Goal: Navigation & Orientation: Find specific page/section

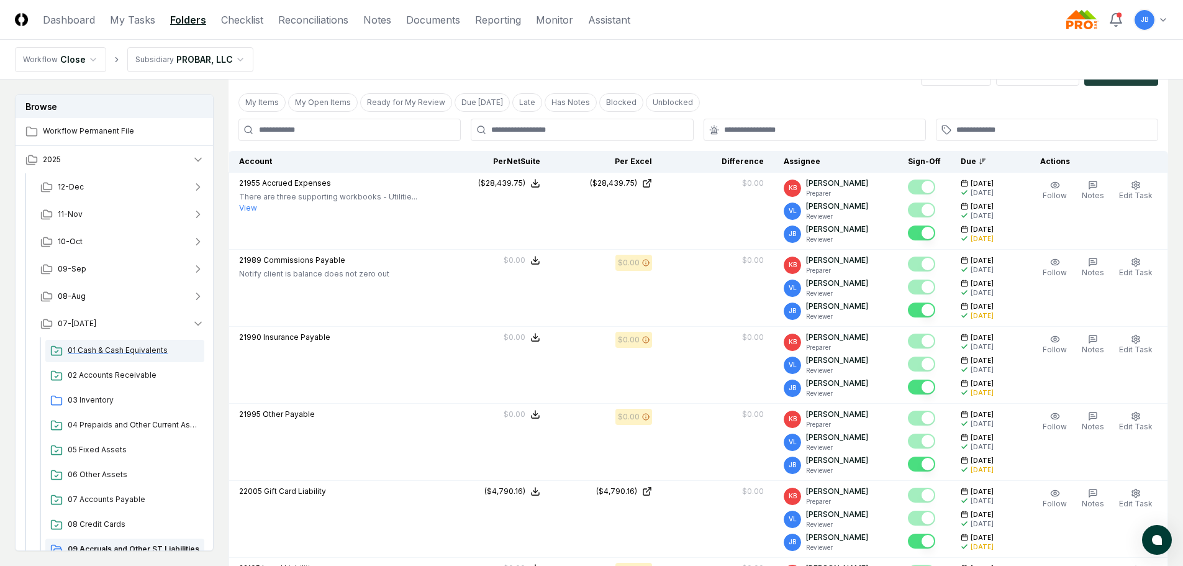
click at [114, 345] on span "01 Cash & Cash Equivalents" at bounding box center [134, 350] width 132 height 11
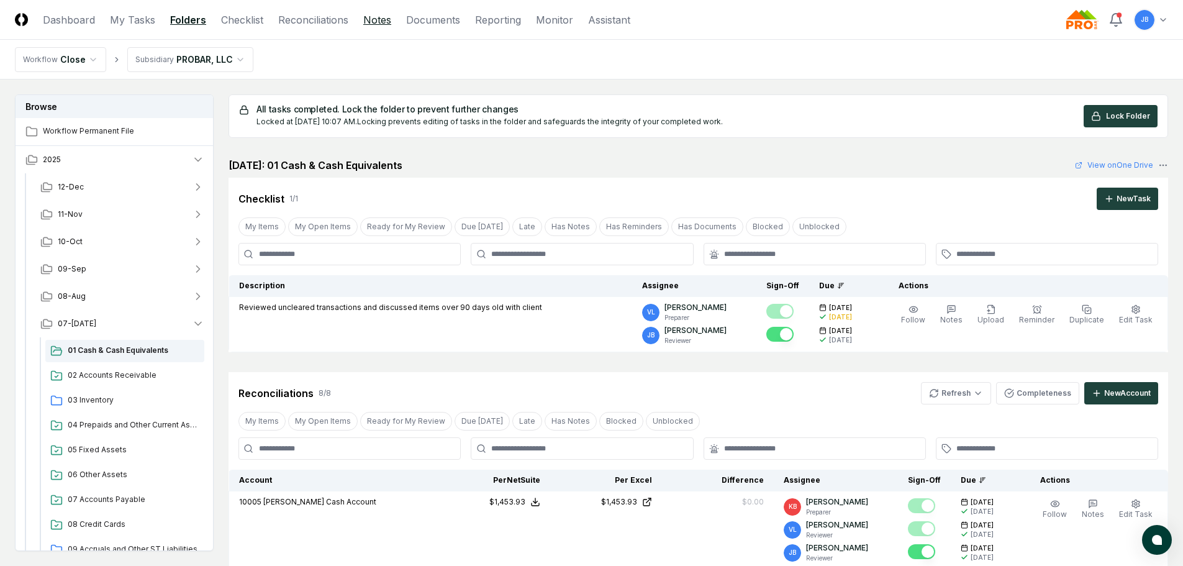
click at [386, 16] on link "Notes" at bounding box center [377, 19] width 28 height 15
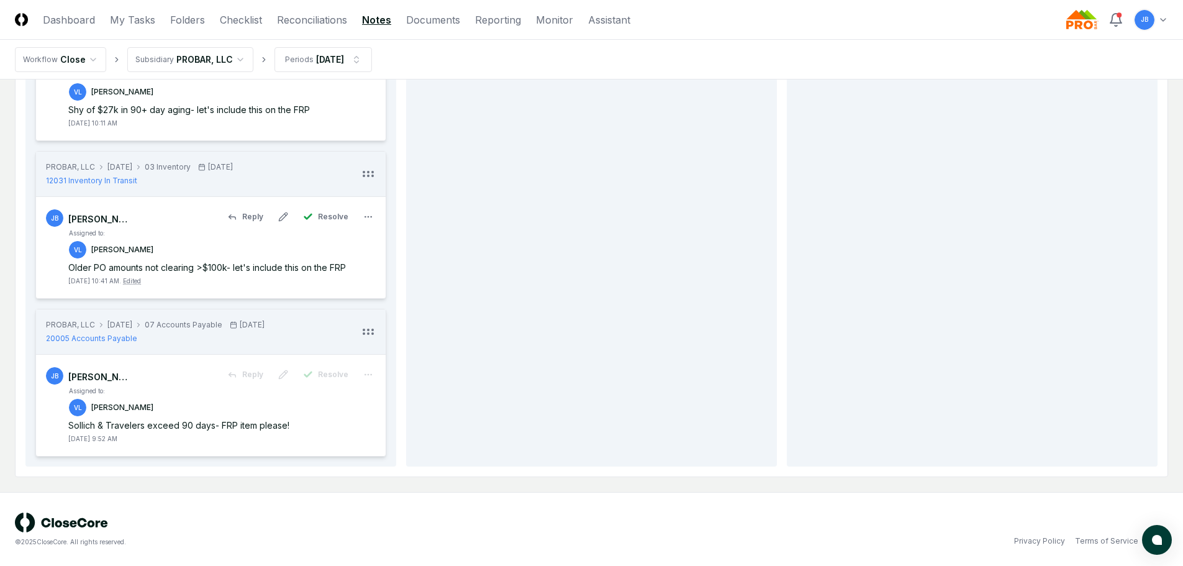
scroll to position [565, 0]
click at [102, 179] on span "12031 Inventory In Transit" at bounding box center [91, 179] width 91 height 11
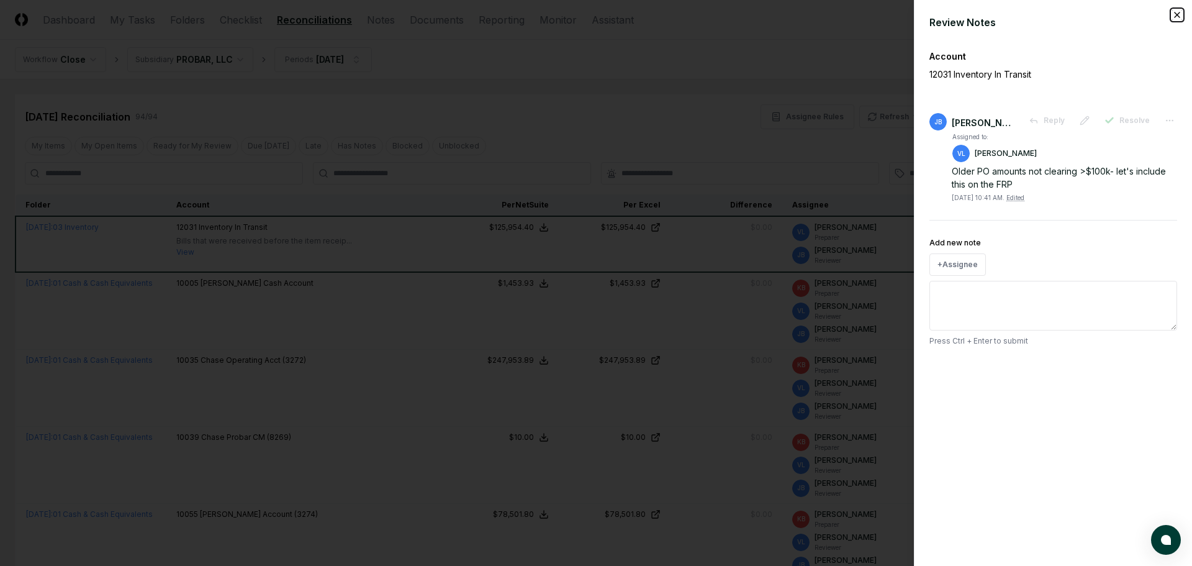
click at [1174, 12] on icon "button" at bounding box center [1177, 15] width 10 height 10
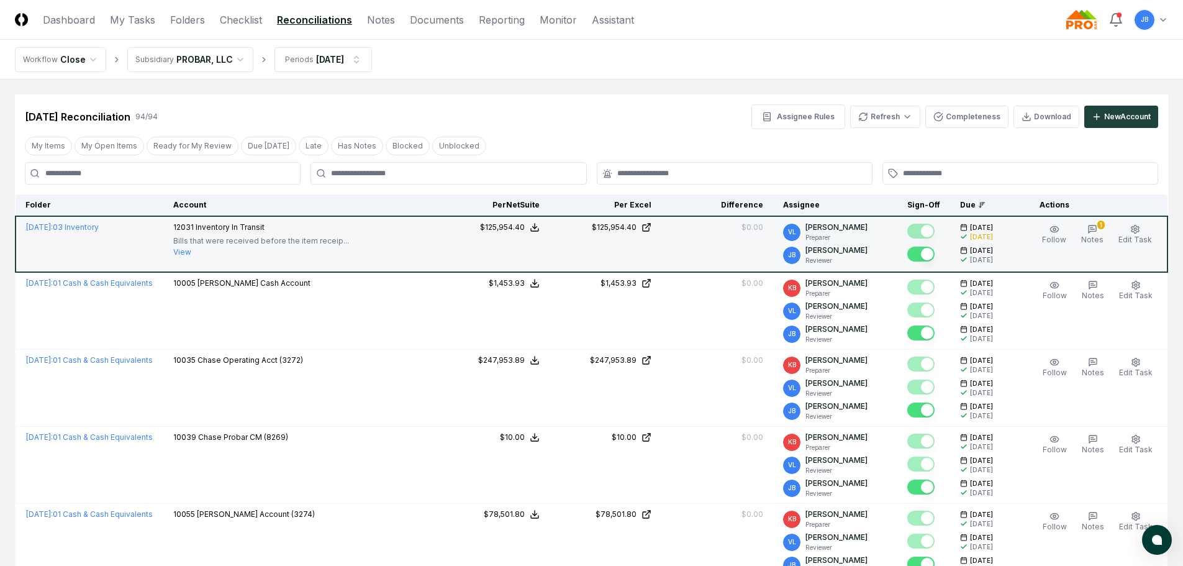
click at [191, 253] on button "View" at bounding box center [182, 251] width 18 height 11
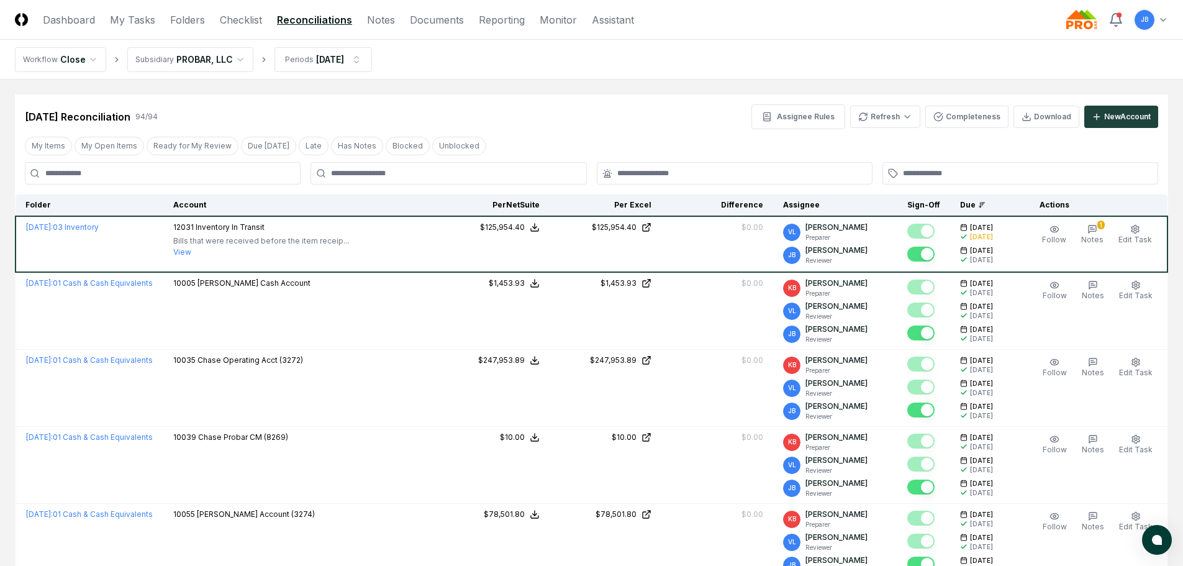
click at [746, 150] on div "My Items My Open Items Ready for My Review Due [DATE] Late Has Notes Blocked Un…" at bounding box center [591, 145] width 1153 height 23
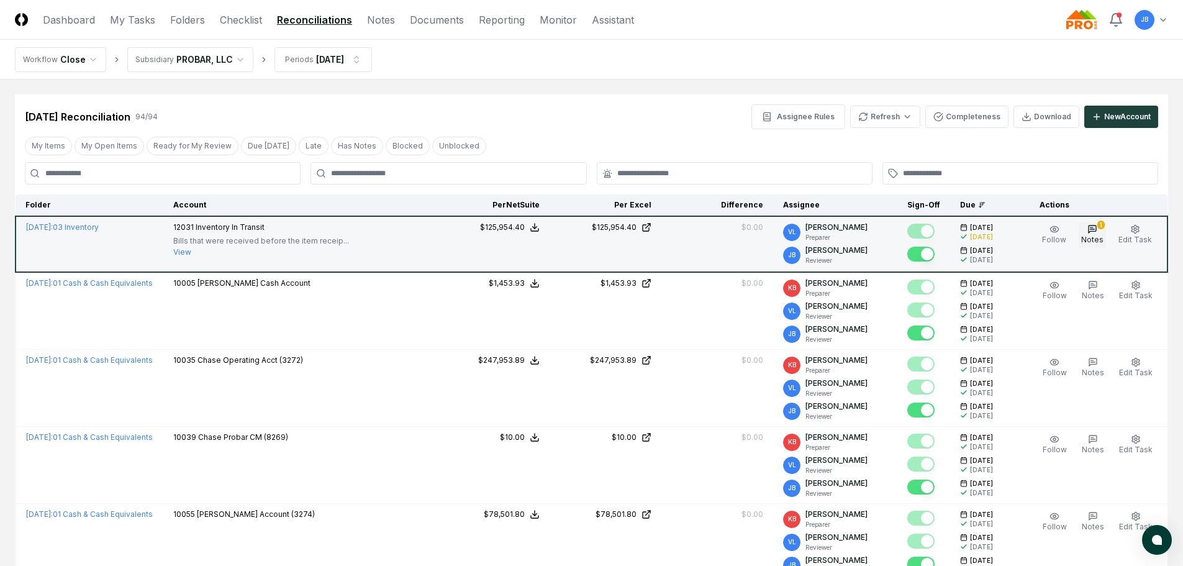
click at [1095, 231] on icon "button" at bounding box center [1091, 228] width 7 height 7
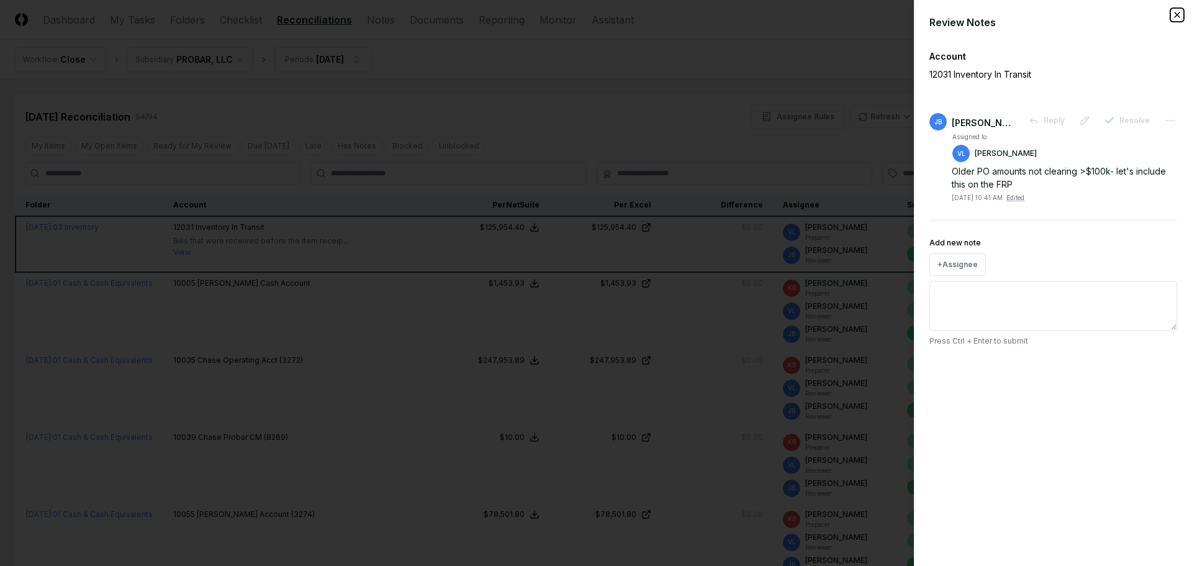
click at [1177, 11] on icon "button" at bounding box center [1177, 15] width 10 height 10
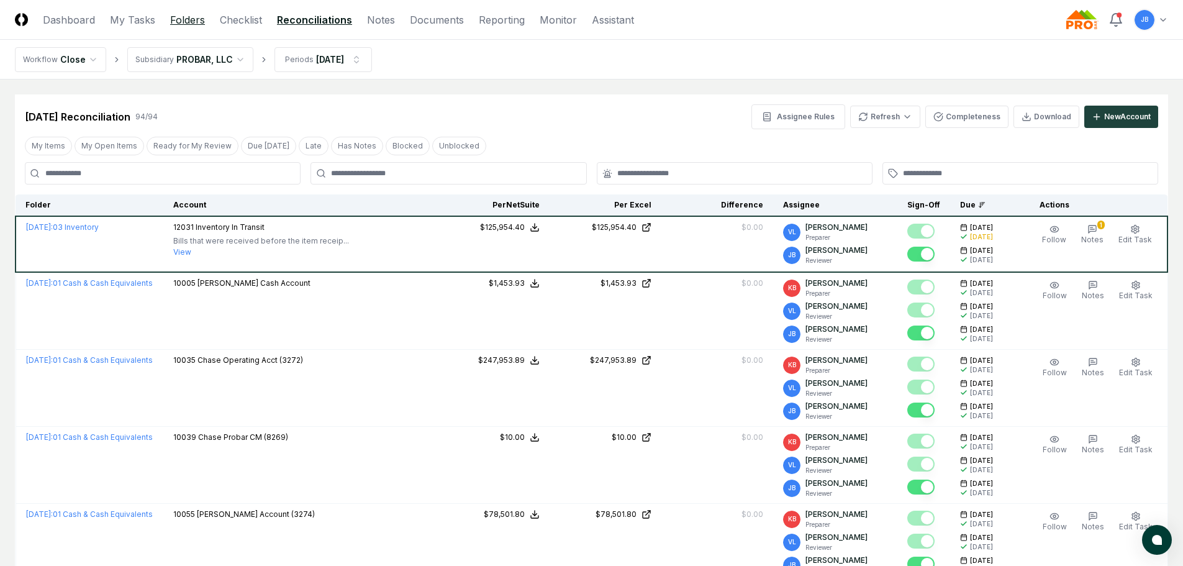
click at [173, 23] on link "Folders" at bounding box center [187, 19] width 35 height 15
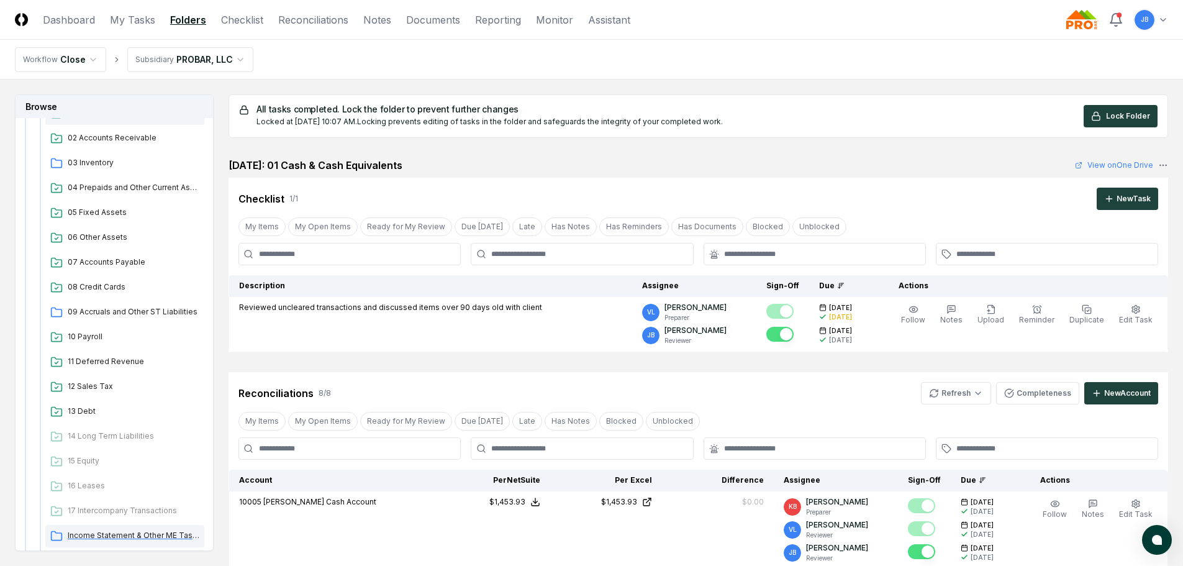
scroll to position [58, 0]
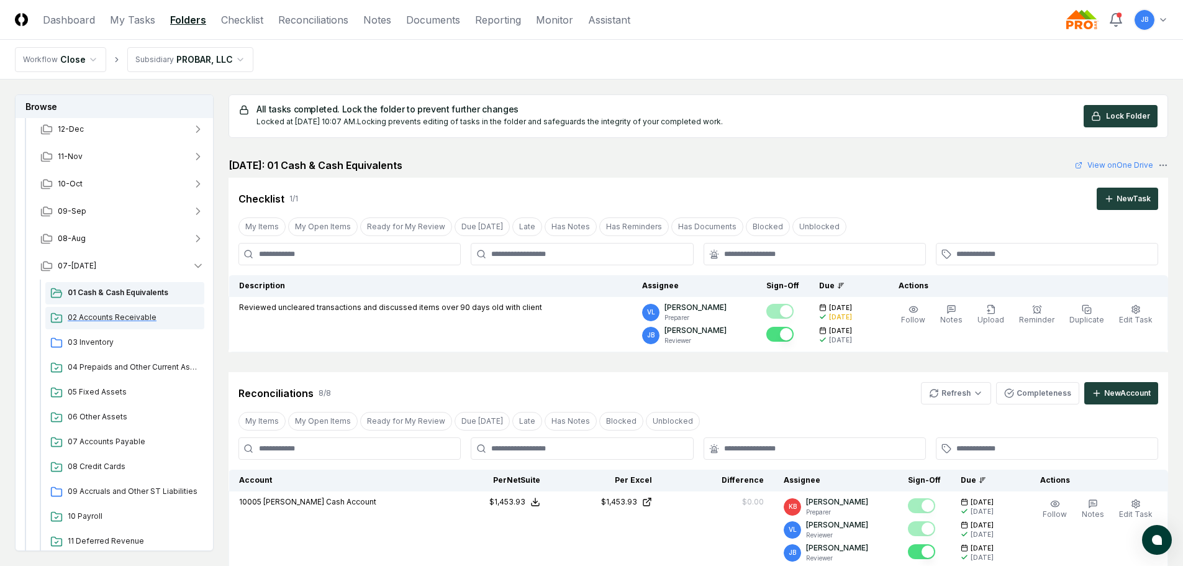
click at [102, 317] on span "02 Accounts Receivable" at bounding box center [134, 317] width 132 height 11
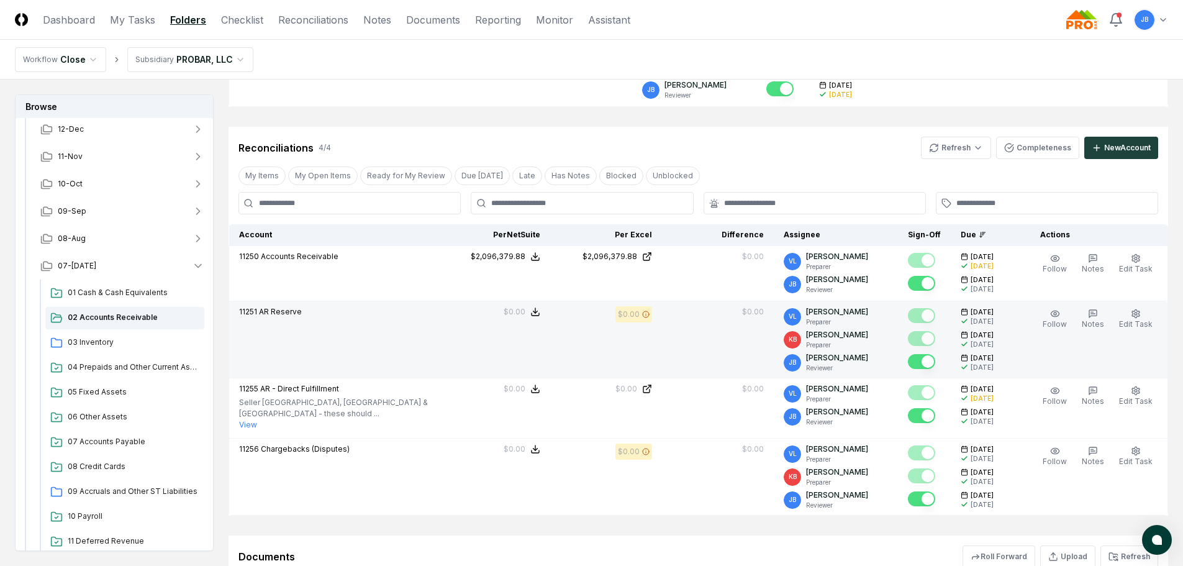
scroll to position [248, 0]
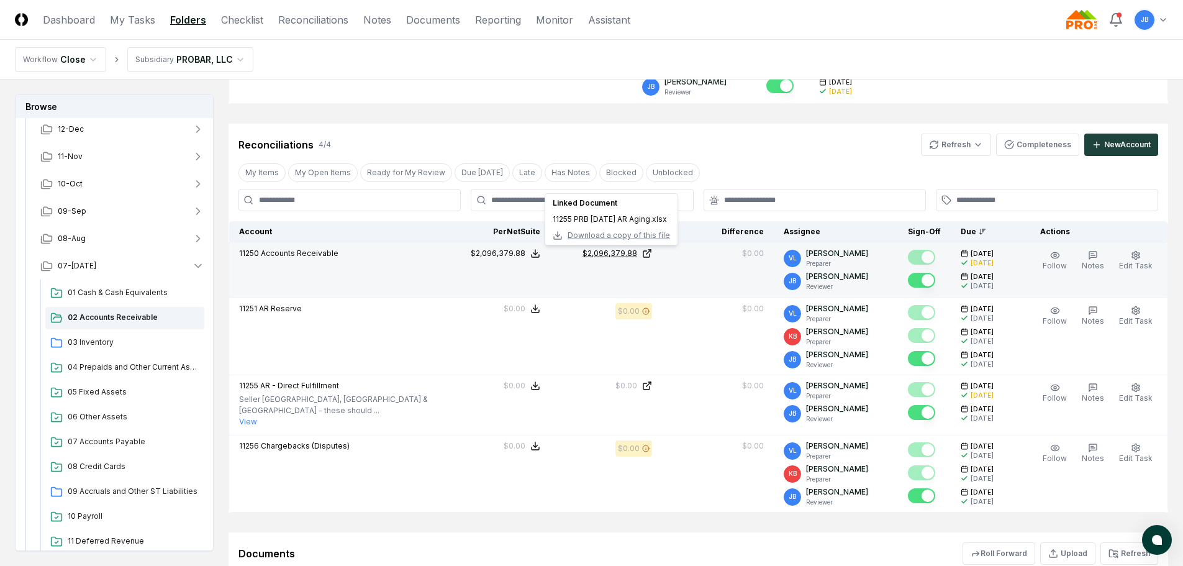
click at [652, 252] on icon at bounding box center [647, 253] width 10 height 10
